Goal: Task Accomplishment & Management: Manage account settings

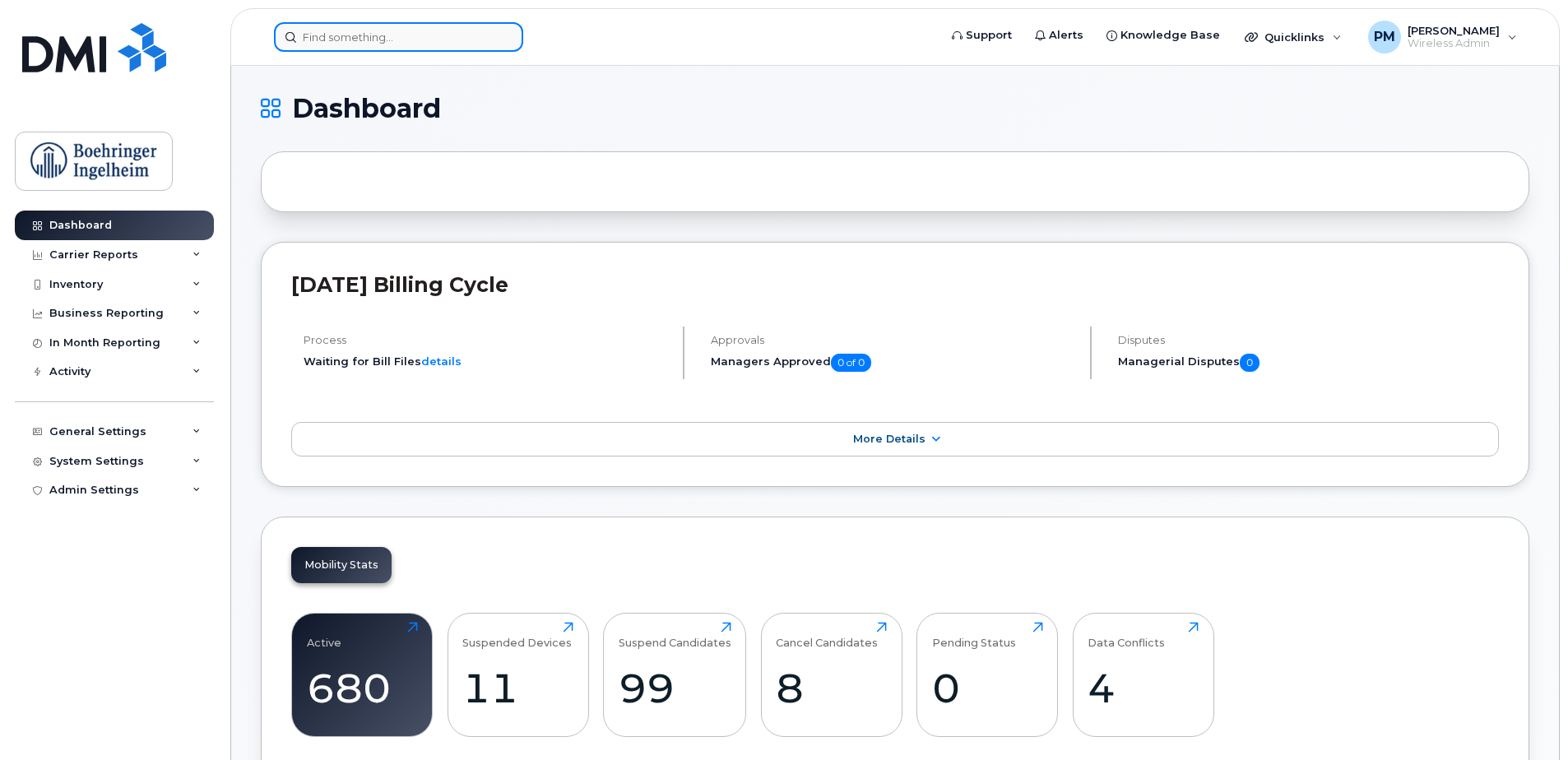
drag, startPoint x: 435, startPoint y: 38, endPoint x: 426, endPoint y: 47, distance: 12.7
click at [434, 38] on input at bounding box center [398, 37] width 249 height 30
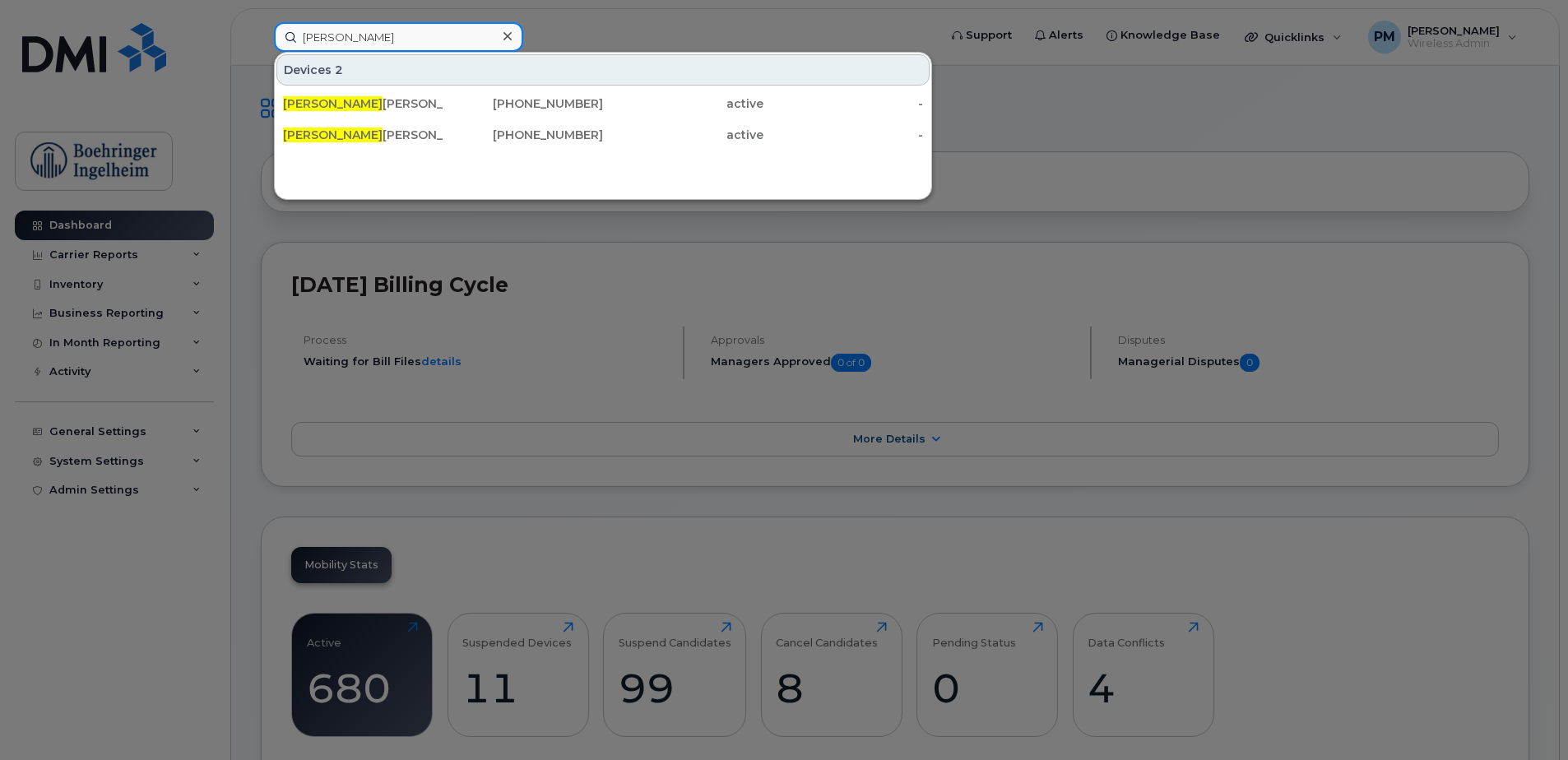
type input "karl"
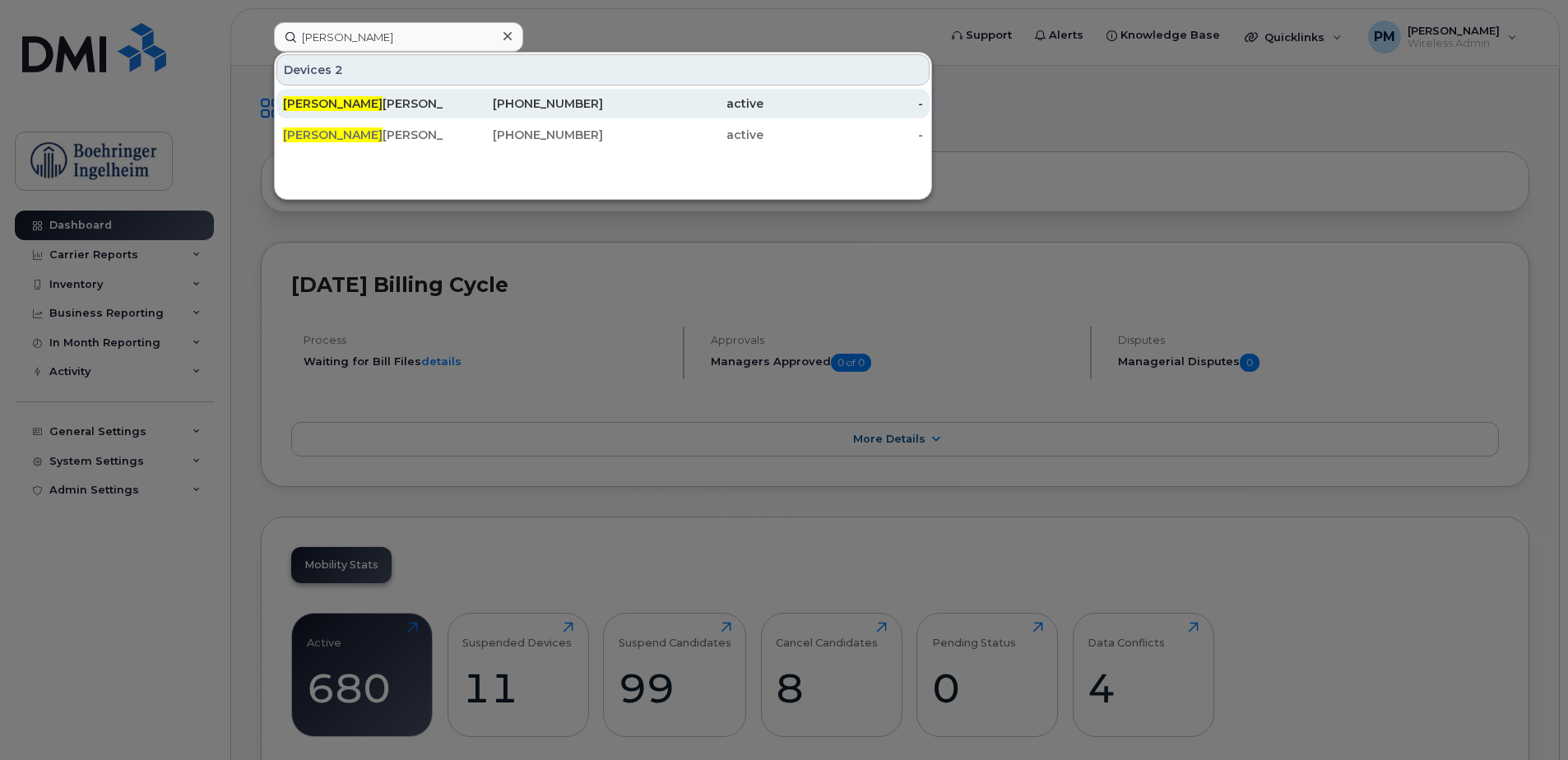
click at [412, 98] on div "Karl Songco - BYOD" at bounding box center [363, 103] width 160 height 17
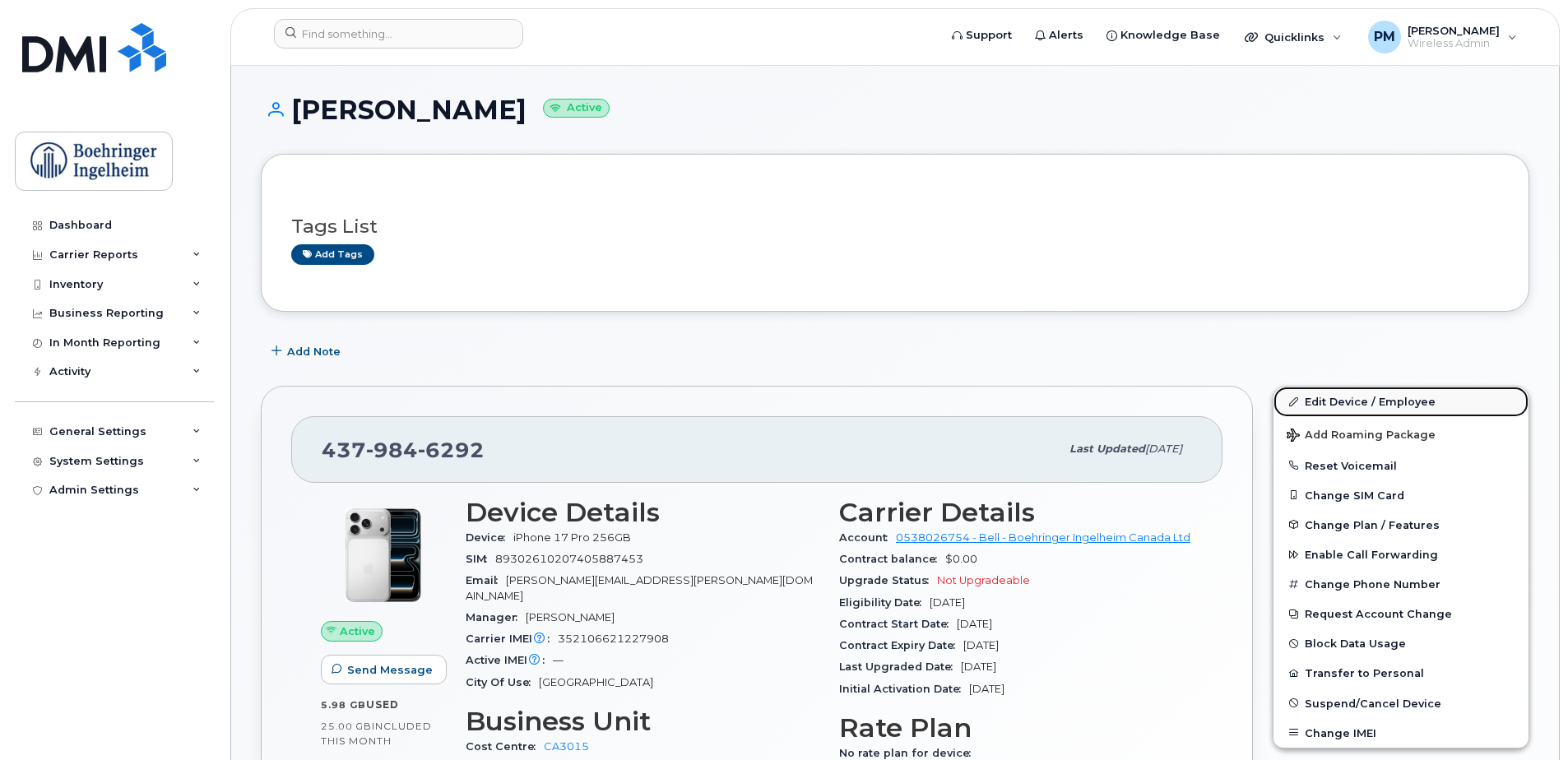
click at [1347, 399] on link "Edit Device / Employee" at bounding box center [1400, 402] width 255 height 30
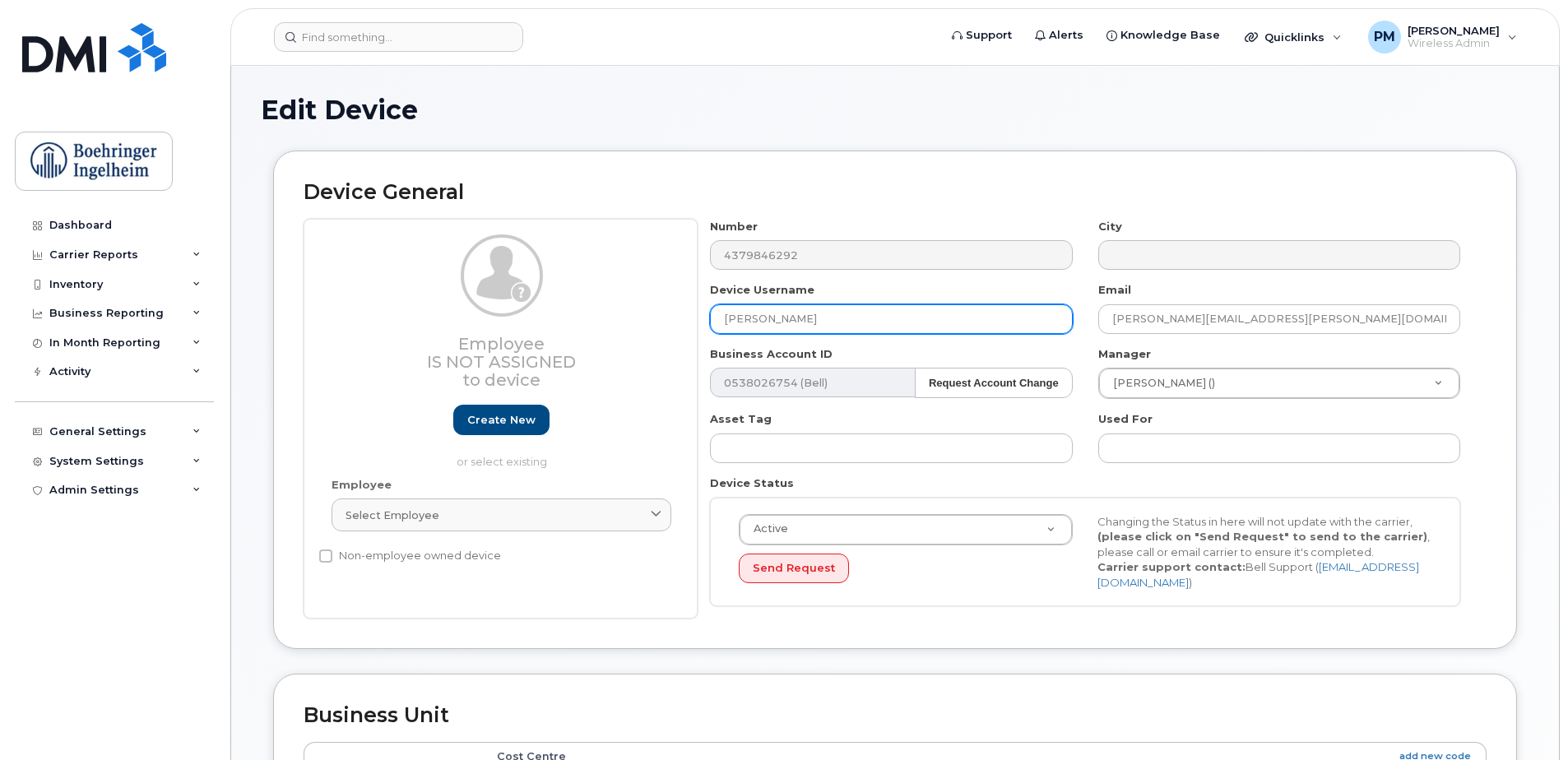
click at [867, 327] on input "[PERSON_NAME]" at bounding box center [890, 319] width 362 height 30
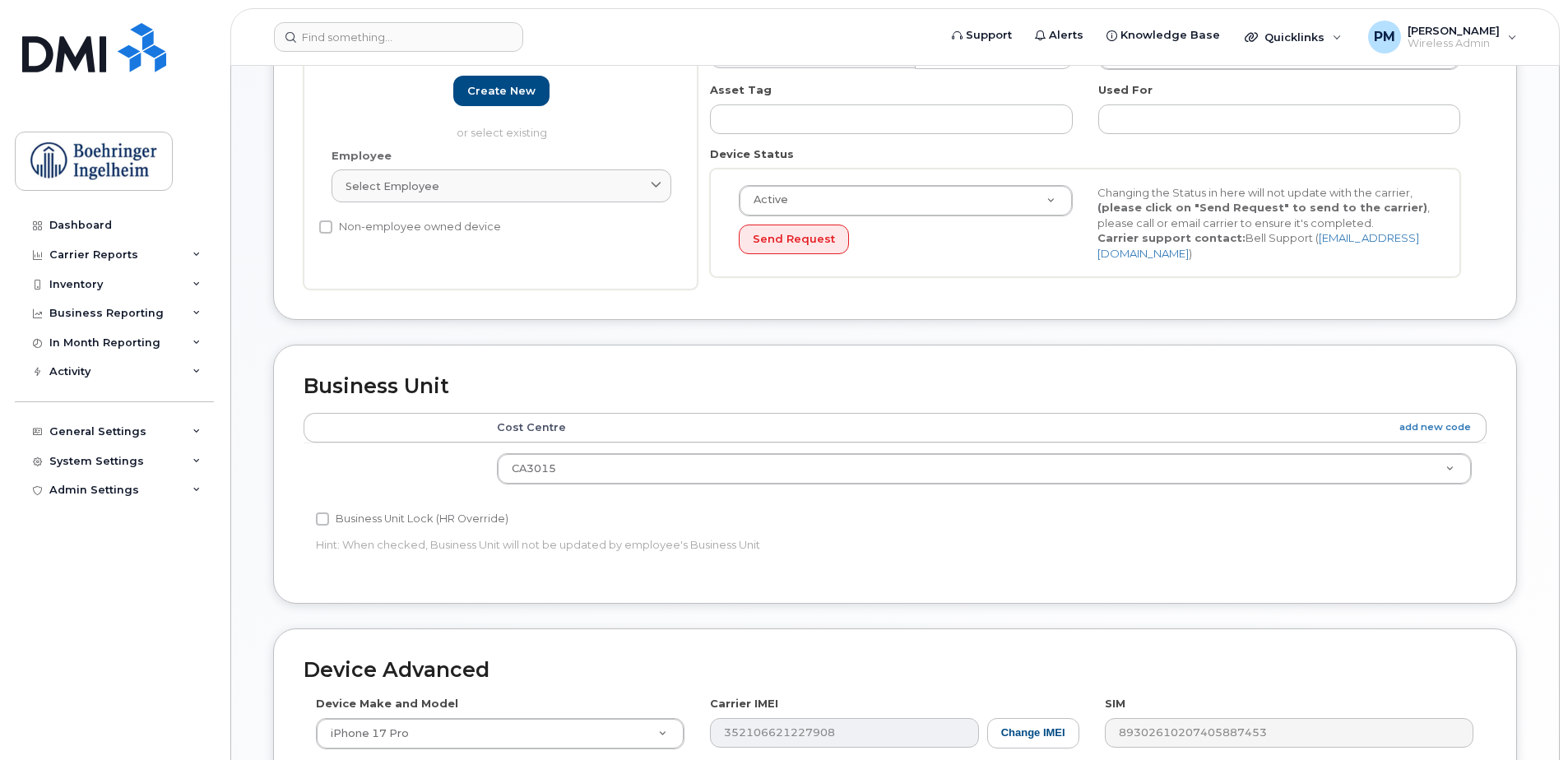
scroll to position [688, 0]
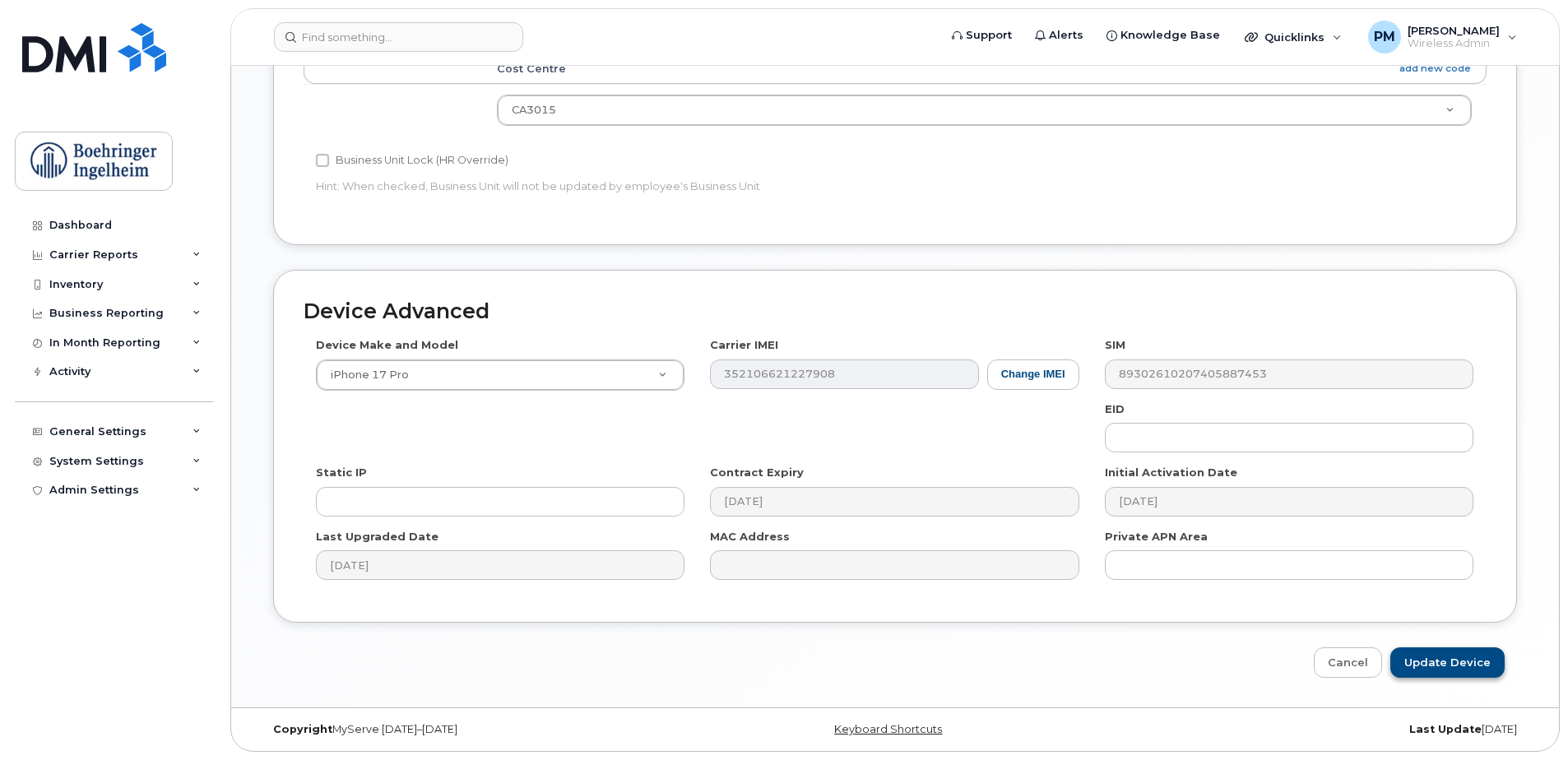
type input "Karl Songco"
click at [1451, 662] on input "Update Device" at bounding box center [1447, 662] width 115 height 31
type input "Saving..."
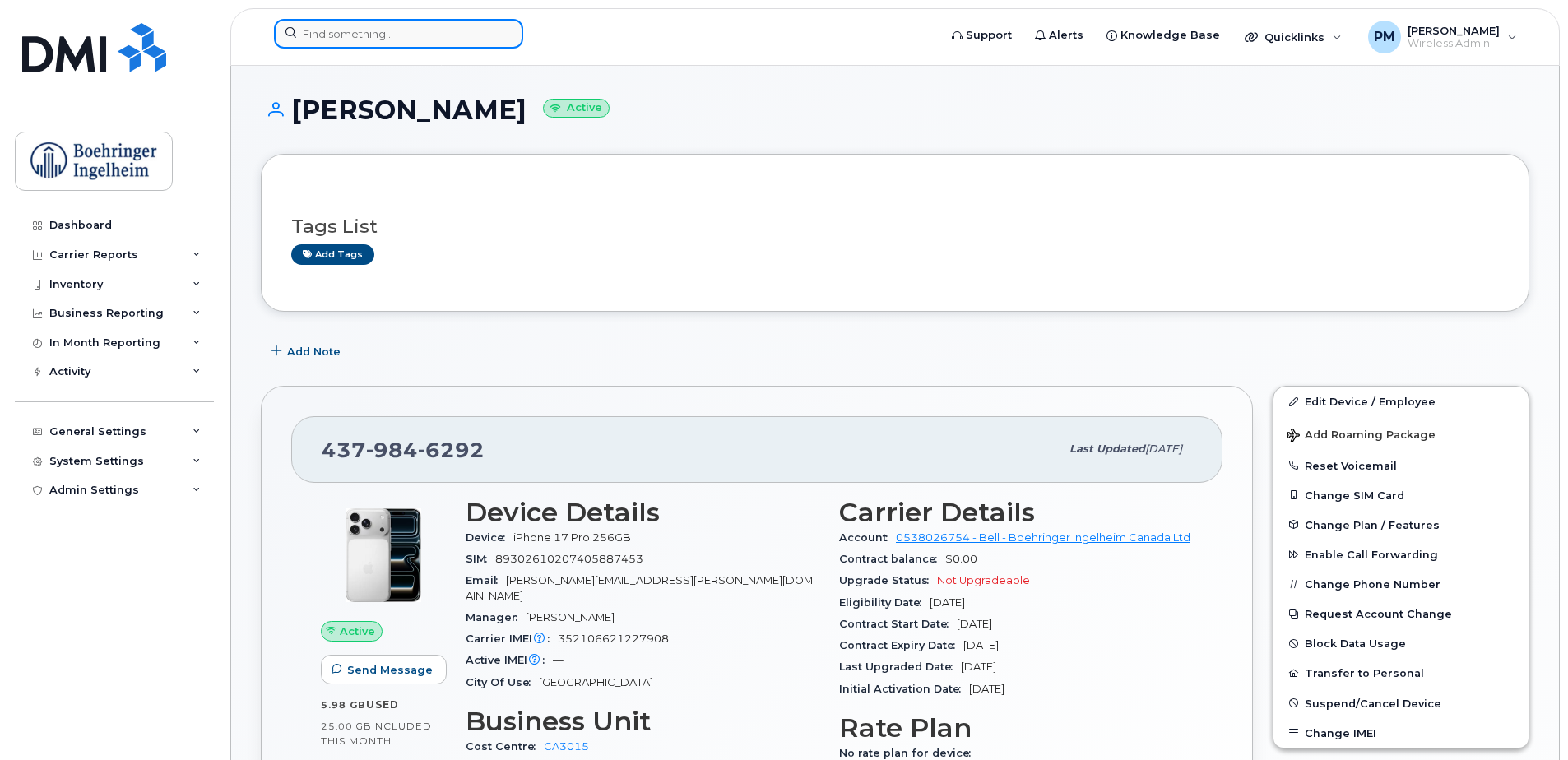
click at [444, 27] on input at bounding box center [398, 34] width 249 height 30
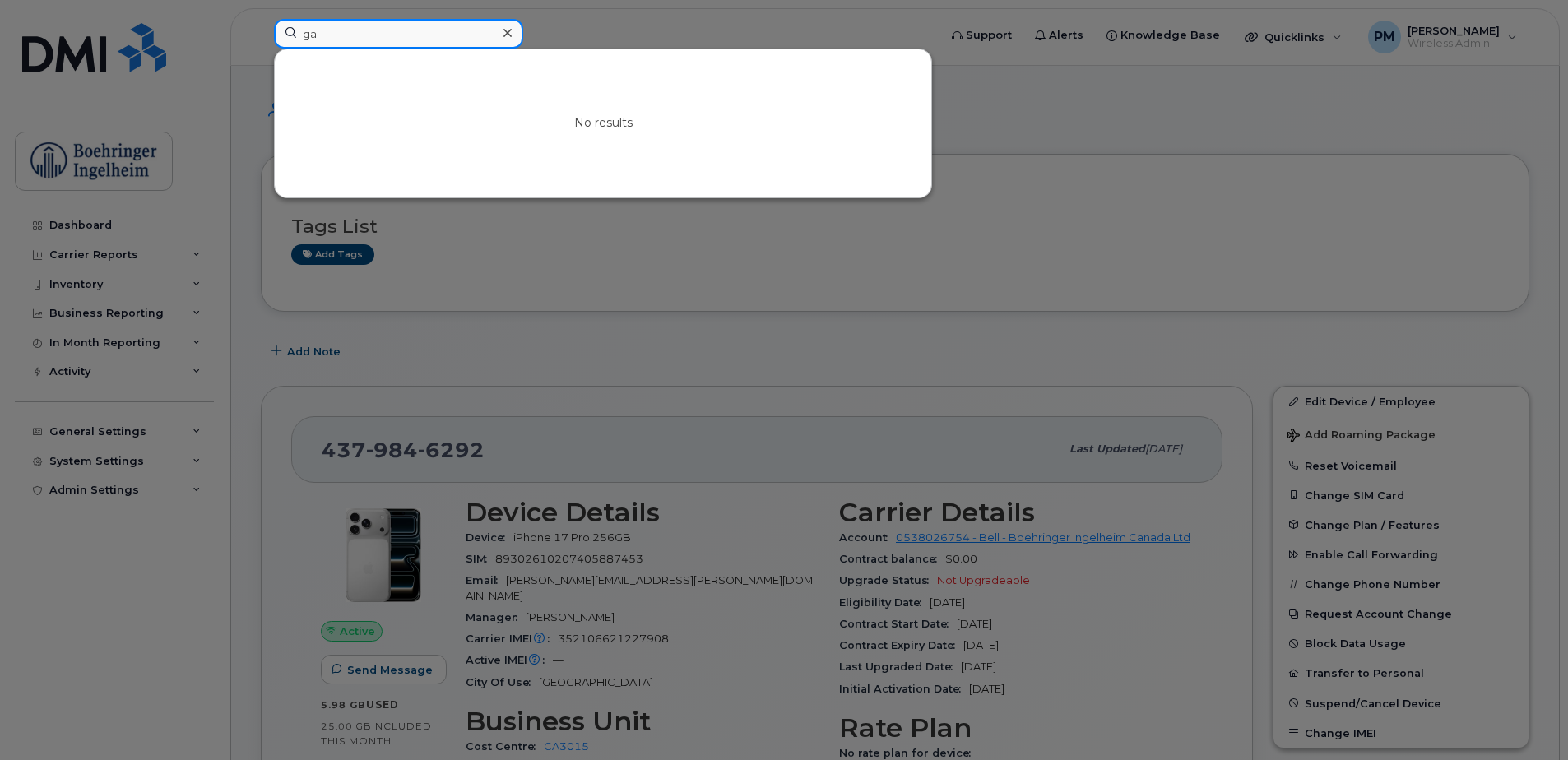
type input "g"
type input "[PERSON_NAME]"
click at [460, 264] on div at bounding box center [784, 380] width 1568 height 760
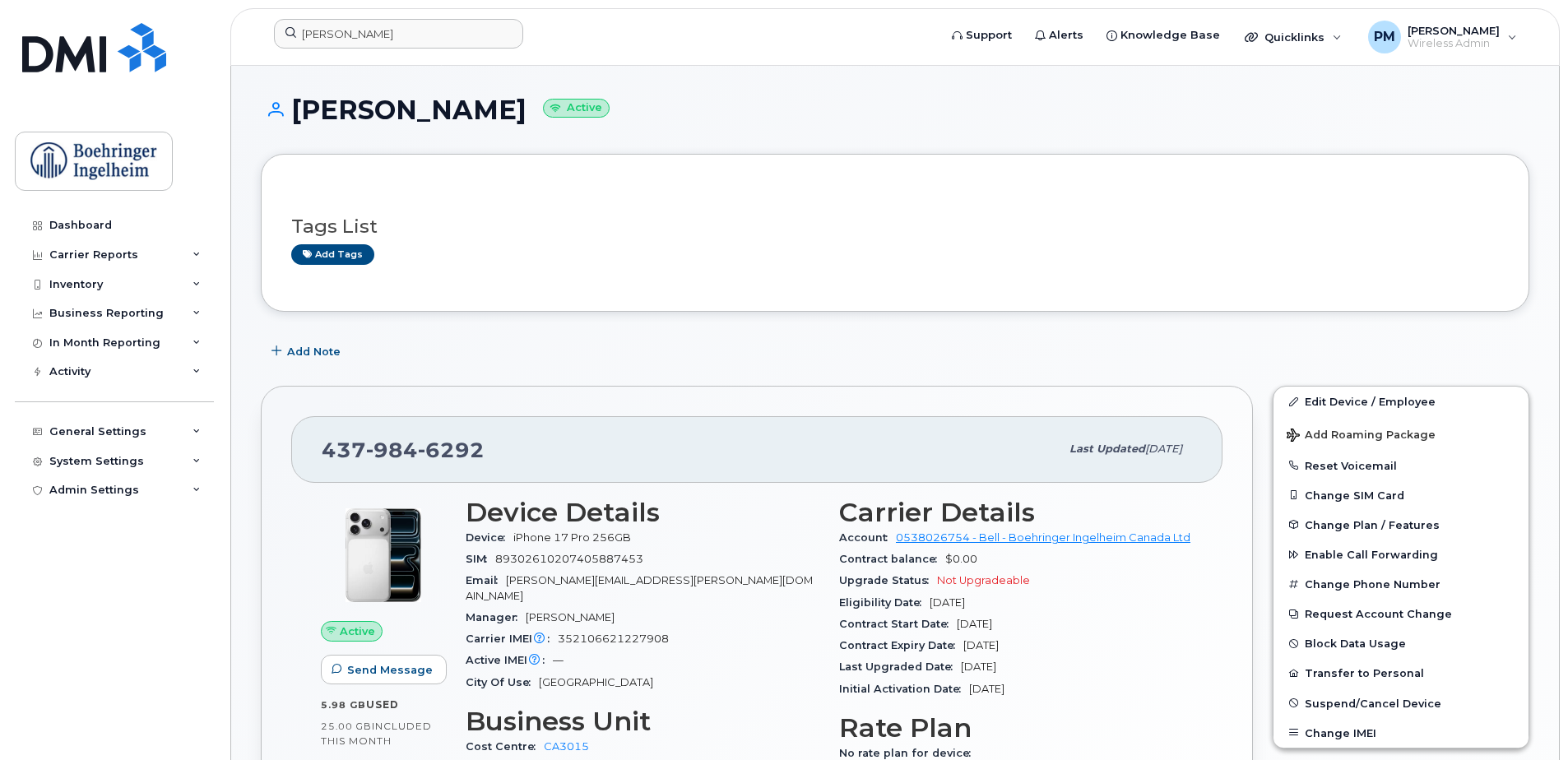
click at [873, 254] on div "Add tags" at bounding box center [888, 254] width 1194 height 20
drag, startPoint x: 873, startPoint y: 257, endPoint x: 753, endPoint y: 192, distance: 136.5
click at [753, 192] on div "Tags List Add tags" at bounding box center [895, 233] width 1208 height 97
click at [726, 239] on div "Tags List Add tags" at bounding box center [895, 234] width 1208 height 63
click at [955, 221] on h3 "Tags List" at bounding box center [895, 226] width 1208 height 20
